Goal: Check status: Check status

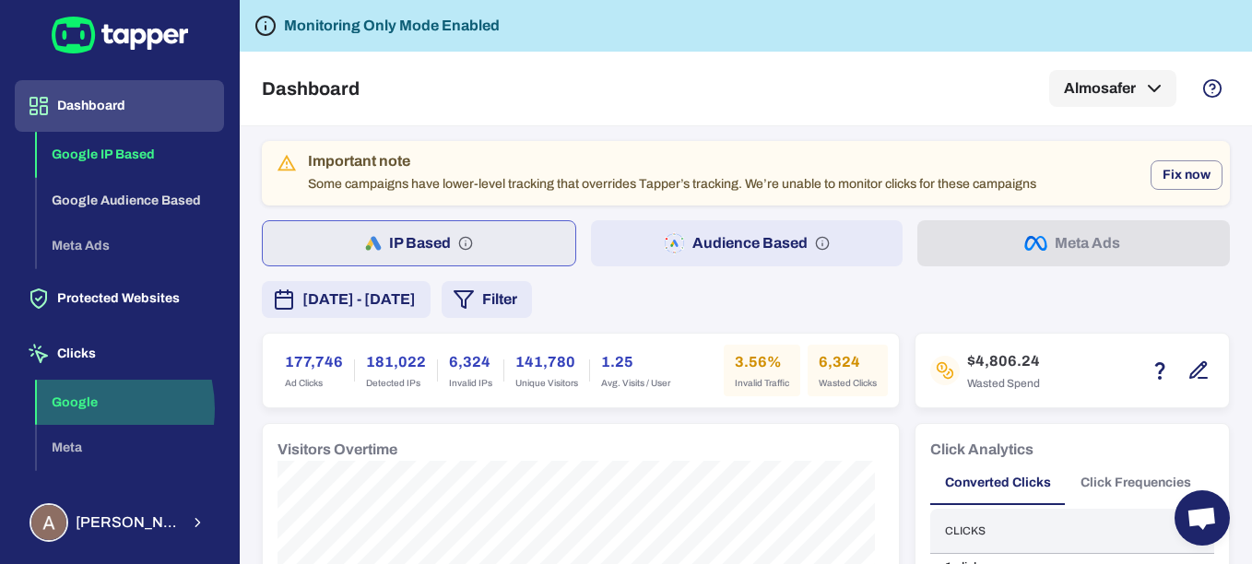
click at [76, 408] on button "Google" at bounding box center [130, 403] width 187 height 46
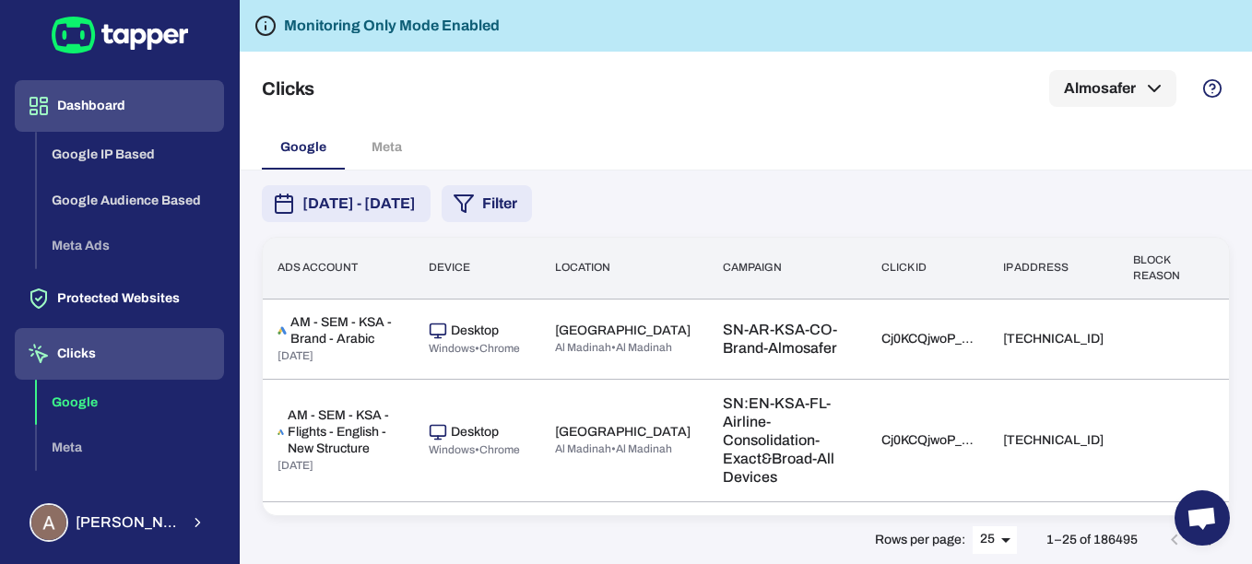
click at [99, 107] on button "Dashboard" at bounding box center [119, 106] width 209 height 52
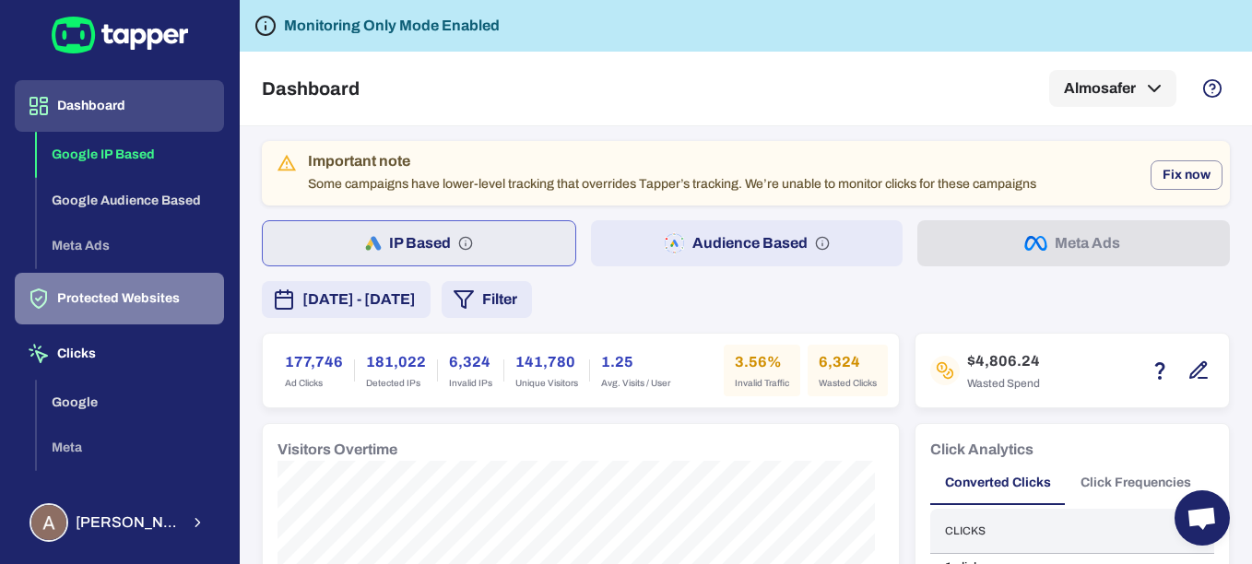
click at [143, 298] on button "Protected Websites" at bounding box center [119, 299] width 209 height 52
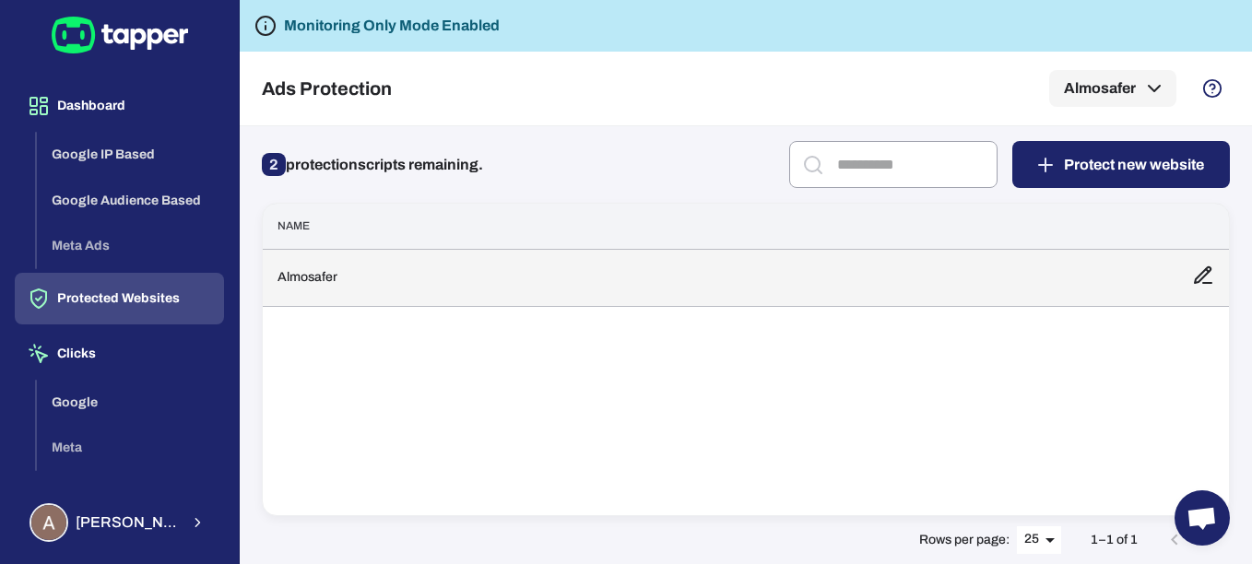
click at [582, 262] on td "Almosafer" at bounding box center [720, 277] width 914 height 57
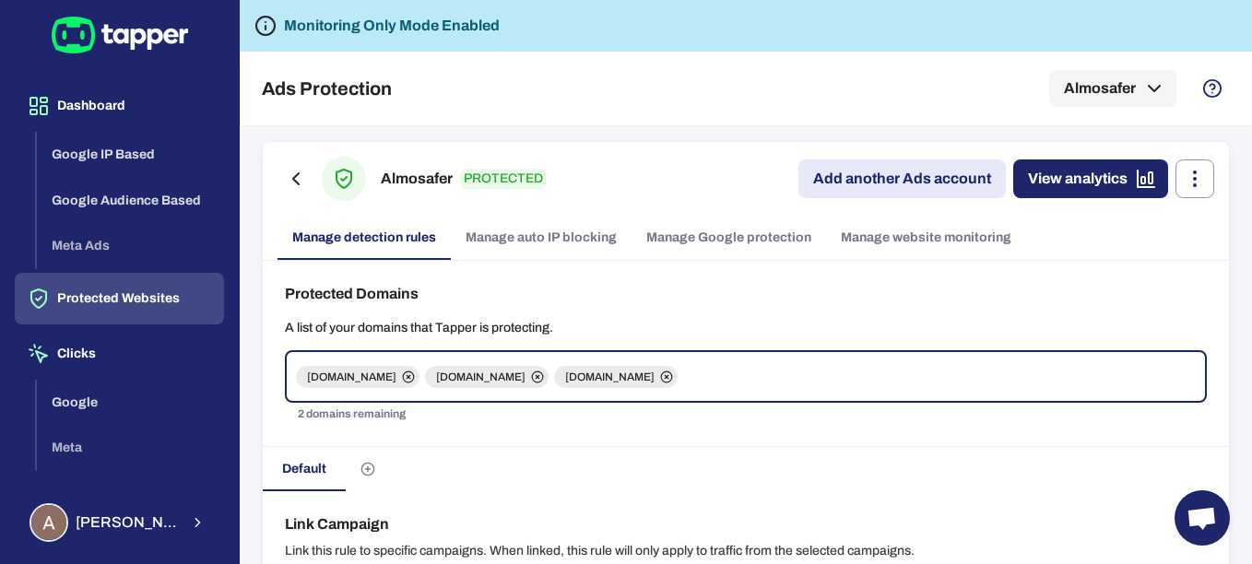
click at [743, 242] on link "Manage Google protection" at bounding box center [728, 238] width 194 height 44
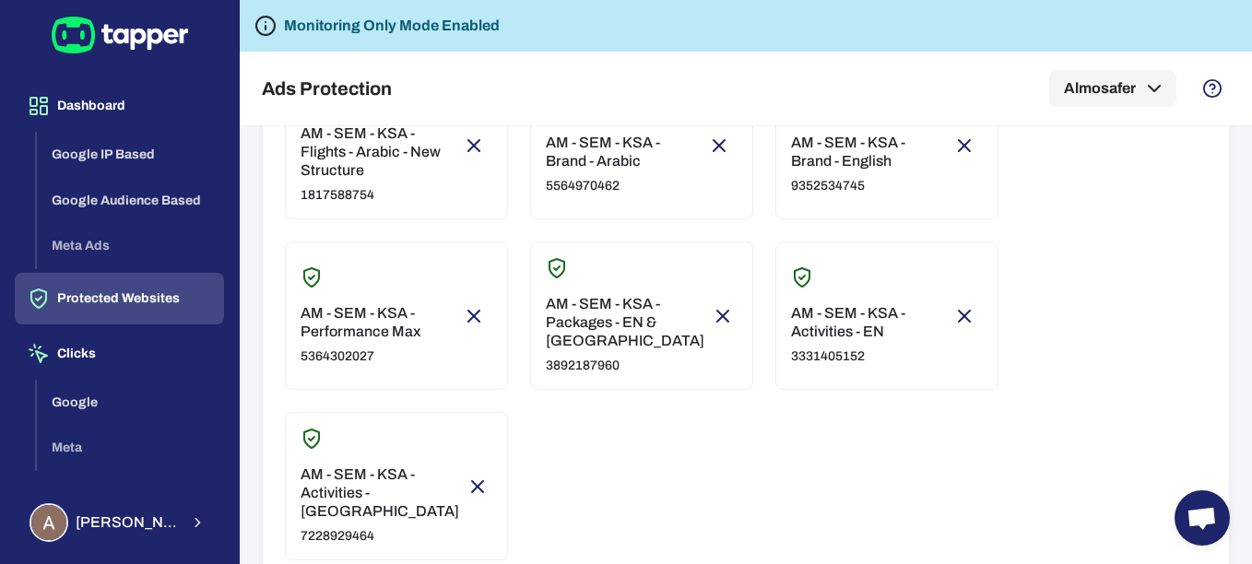
scroll to position [461, 0]
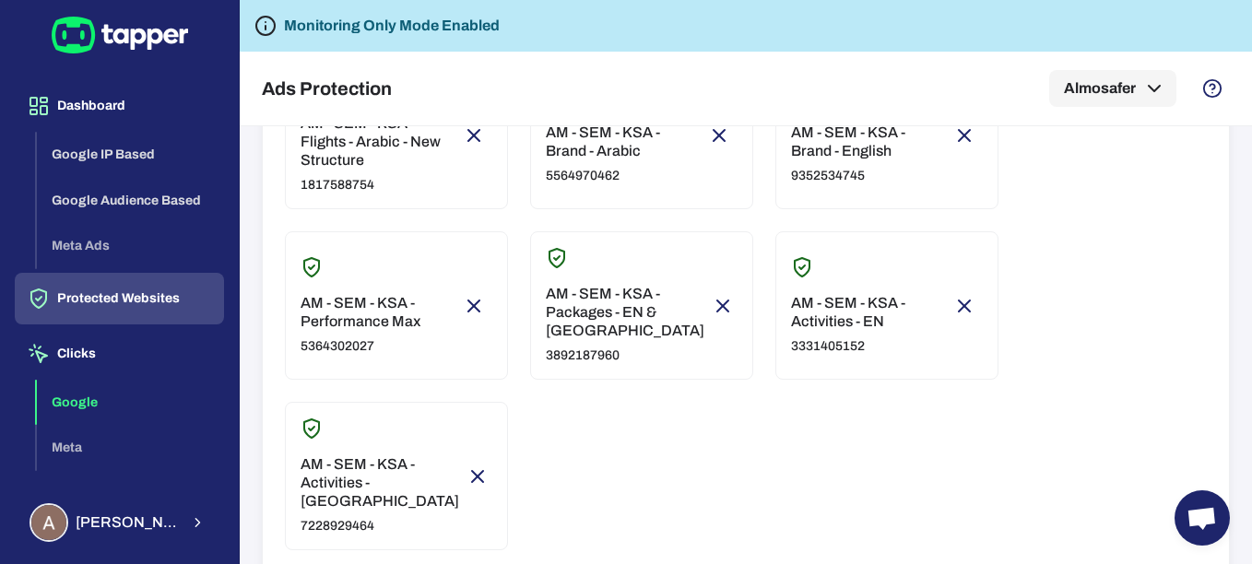
click at [115, 390] on button "Google" at bounding box center [130, 403] width 187 height 46
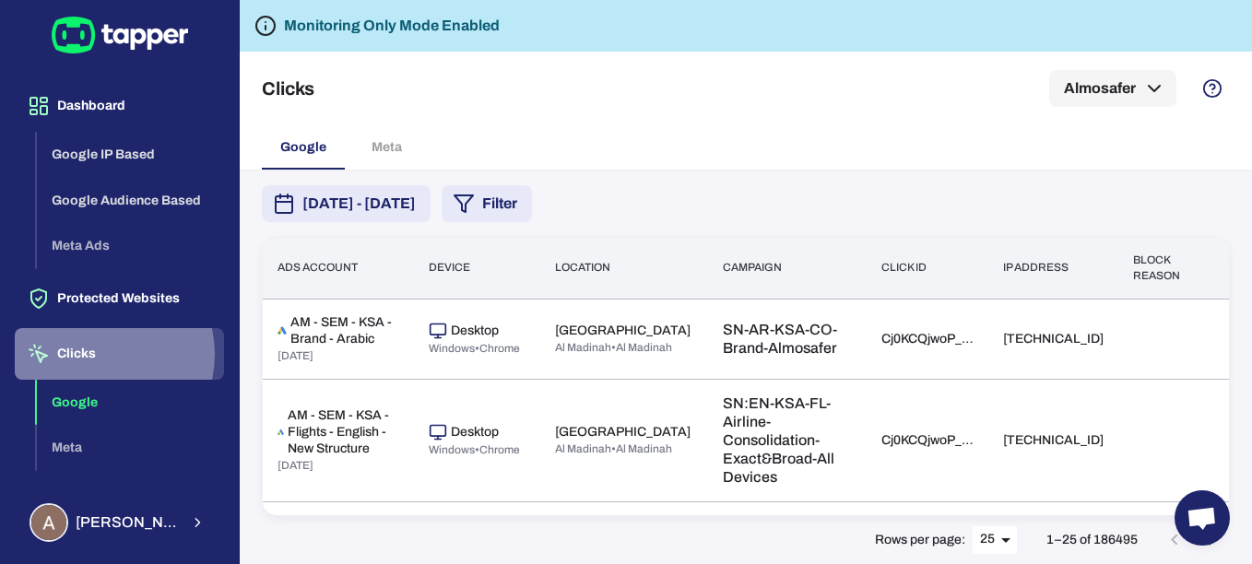
click at [98, 354] on button "Clicks" at bounding box center [119, 354] width 209 height 52
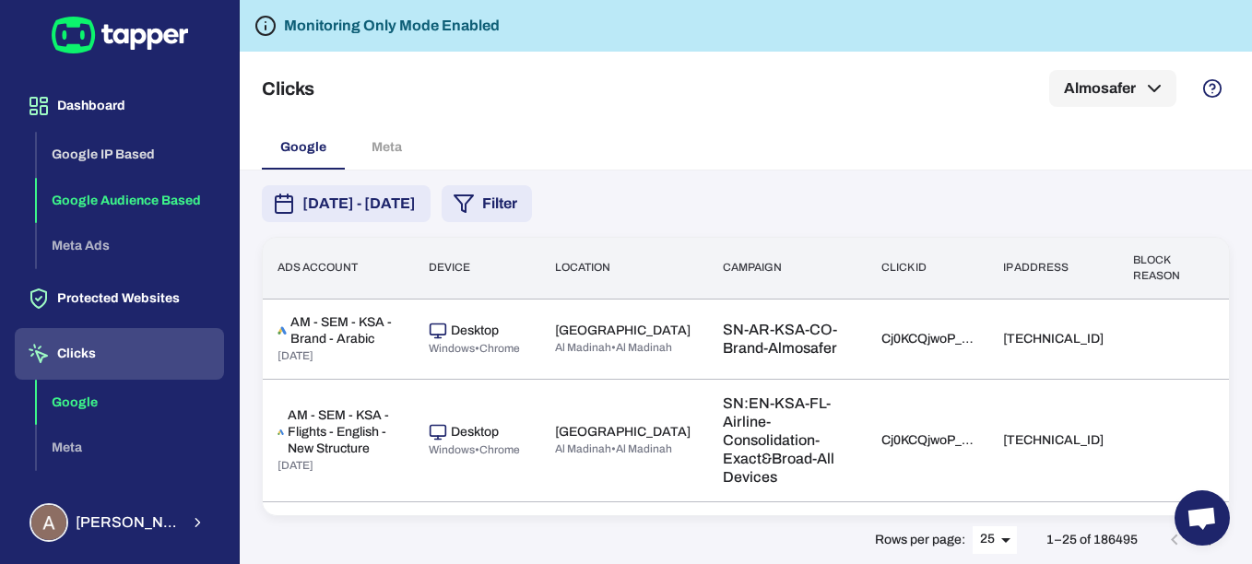
click at [124, 196] on button "Google Audience Based" at bounding box center [130, 201] width 187 height 46
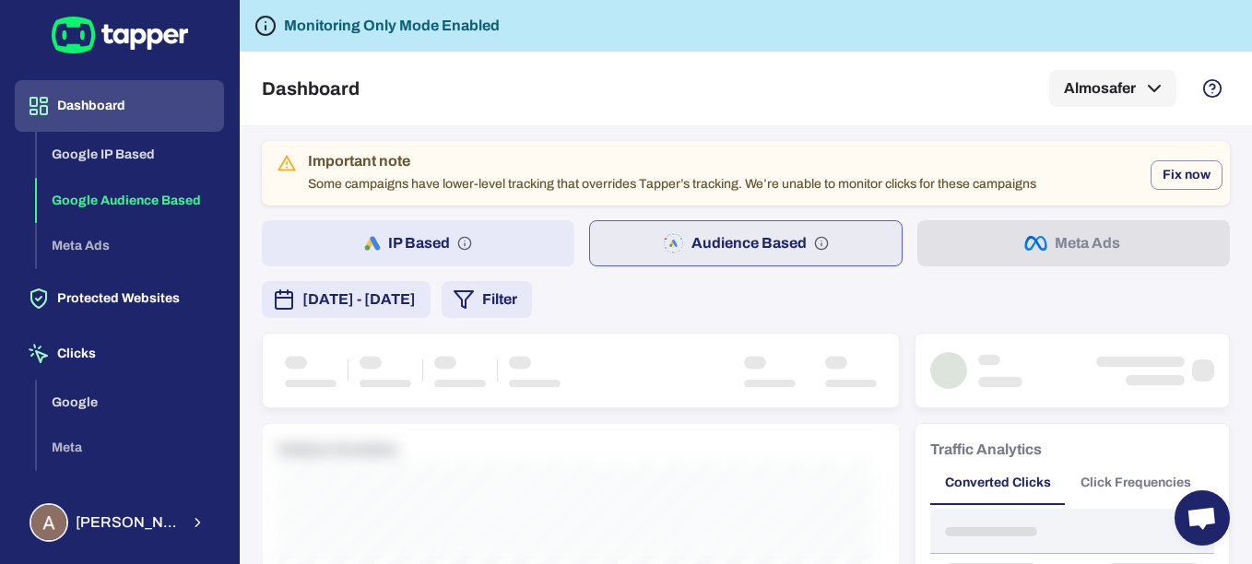
click at [430, 312] on button "[DATE] - [DATE]" at bounding box center [346, 299] width 169 height 37
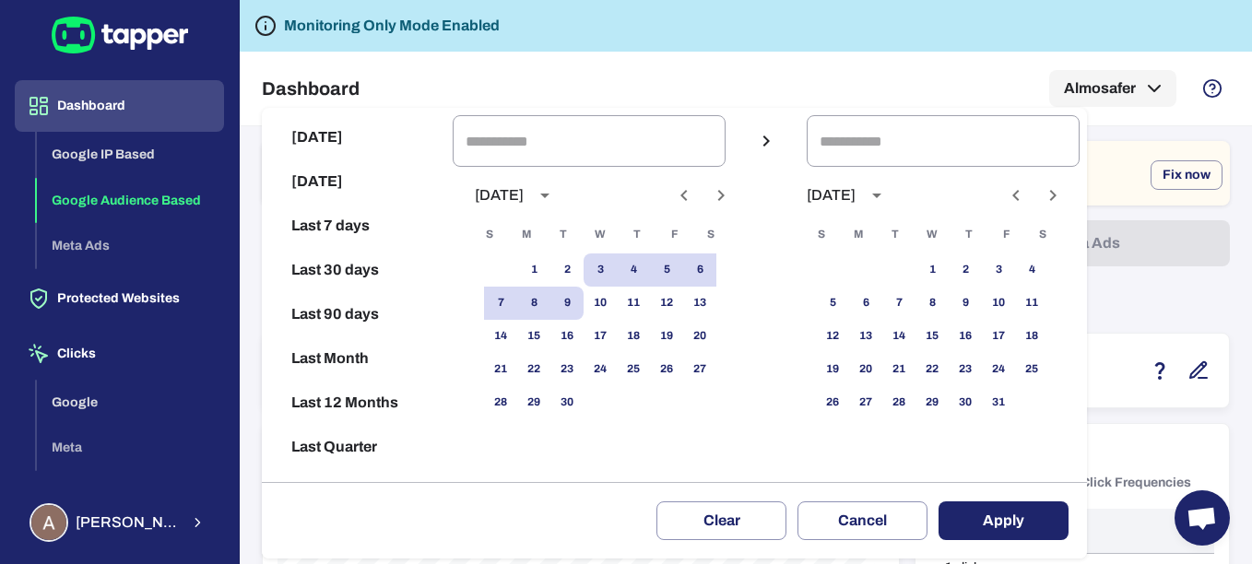
click at [347, 170] on button "[DATE]" at bounding box center [357, 181] width 176 height 44
type input "**********"
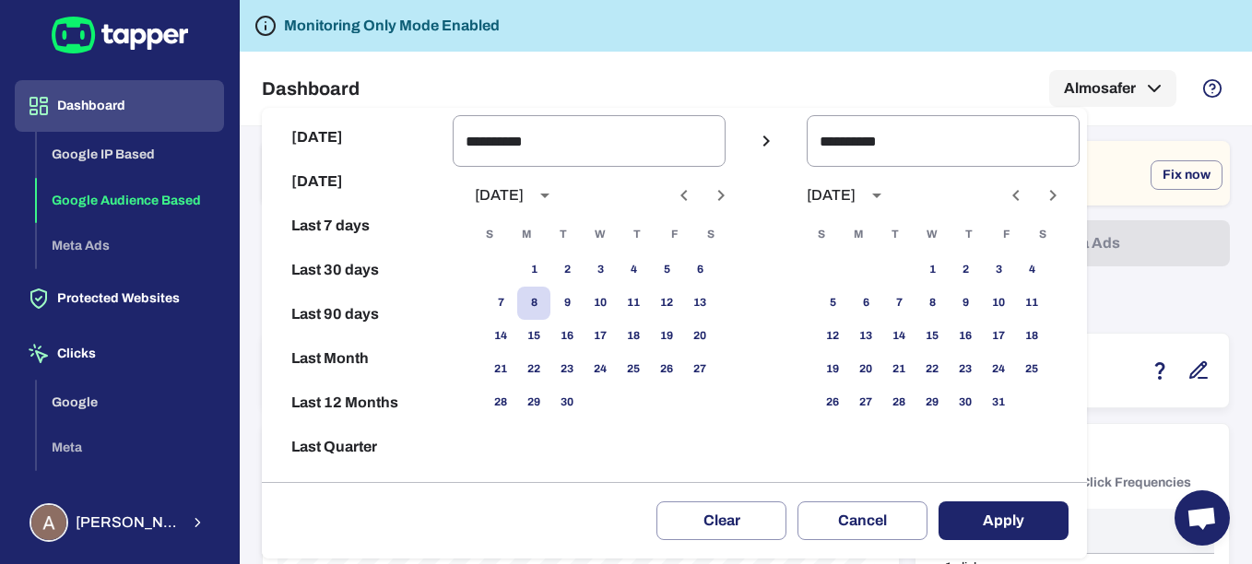
click at [1025, 516] on button "Apply" at bounding box center [1003, 520] width 130 height 39
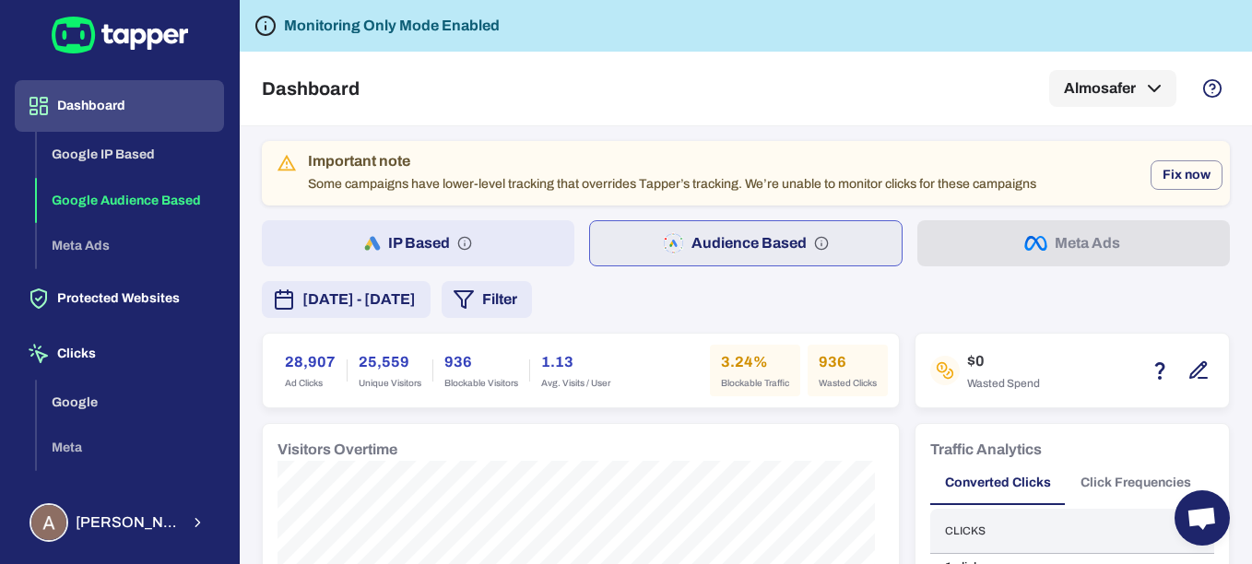
click at [521, 245] on button "IP Based" at bounding box center [418, 243] width 312 height 46
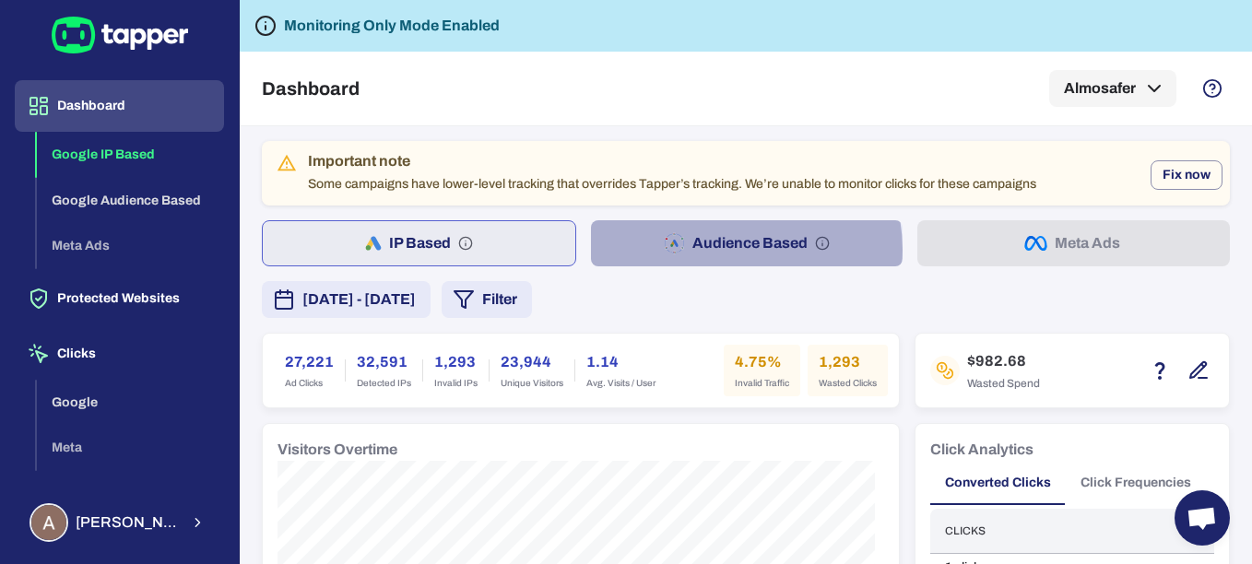
click at [724, 250] on button "Audience Based" at bounding box center [747, 243] width 312 height 46
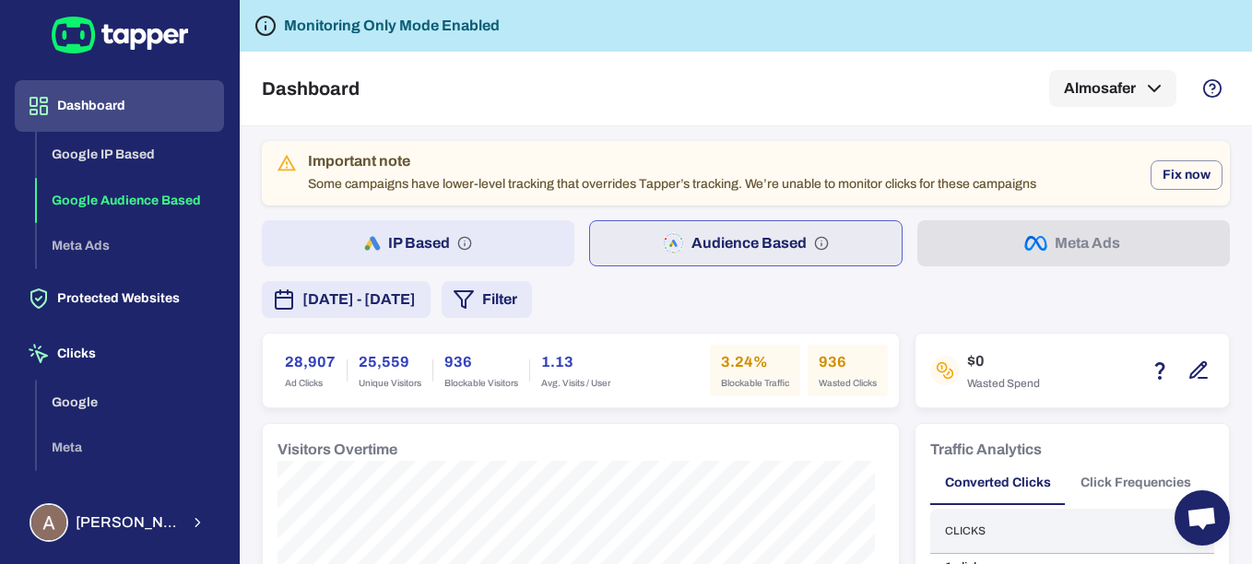
click at [496, 246] on button "IP Based" at bounding box center [418, 243] width 312 height 46
